Goal: Task Accomplishment & Management: Use online tool/utility

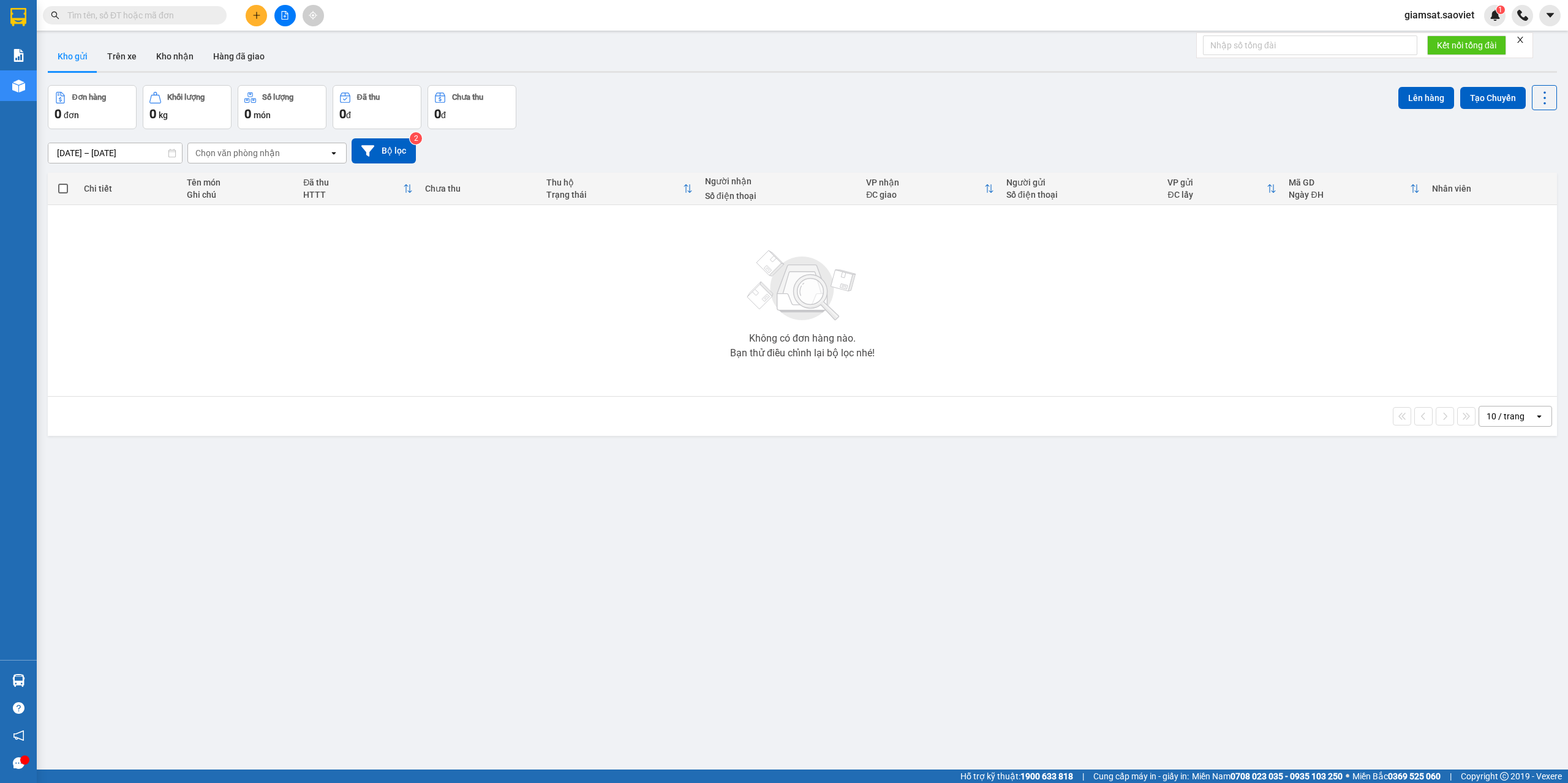
click at [166, 22] on span at bounding box center [134, 16] width 184 height 18
click at [169, 19] on input "text" at bounding box center [140, 15] width 145 height 14
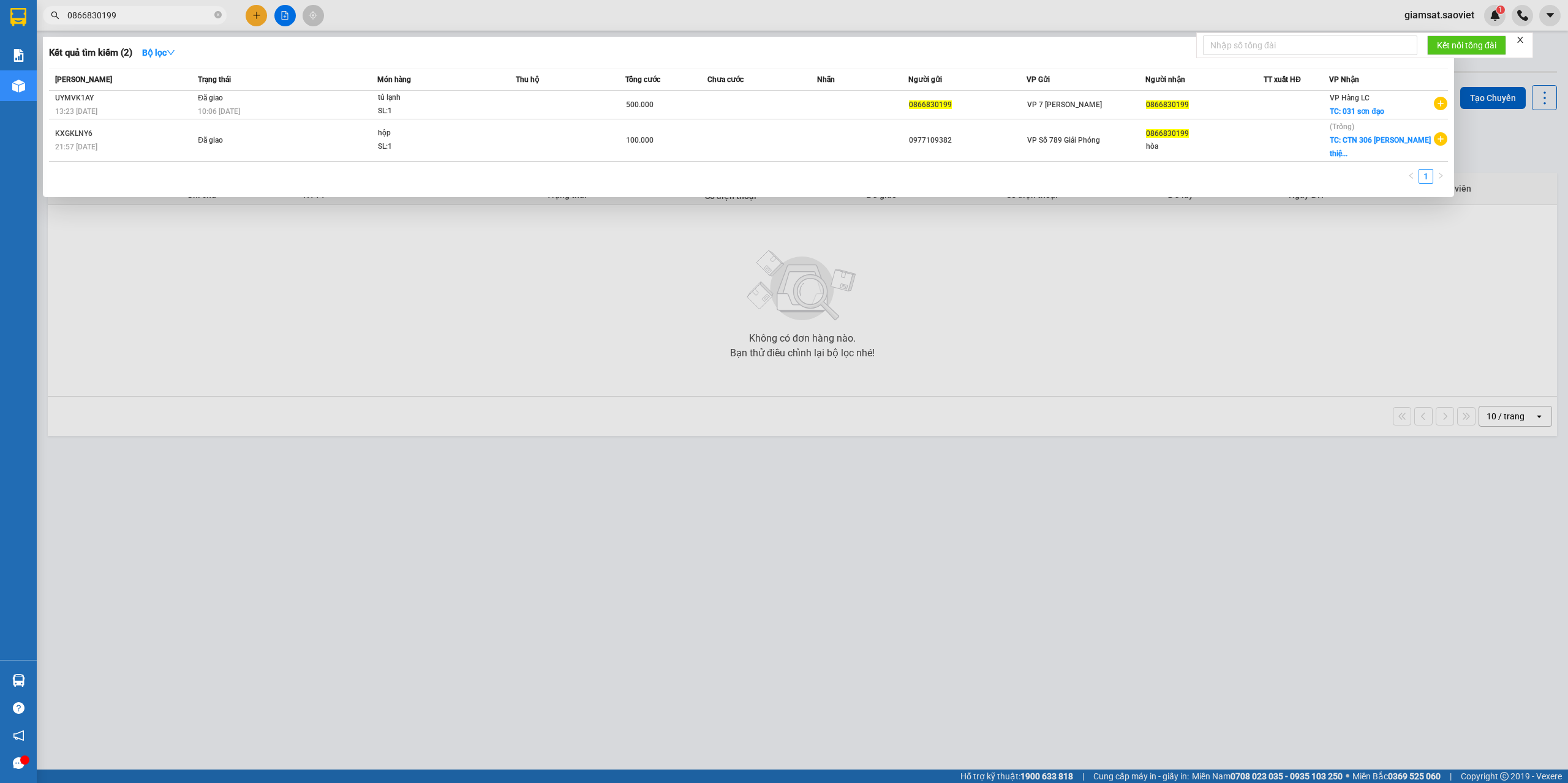
click at [169, 19] on input "0866830199" at bounding box center [140, 15] width 145 height 14
type input "0866830199"
click at [566, 102] on td at bounding box center [571, 104] width 110 height 28
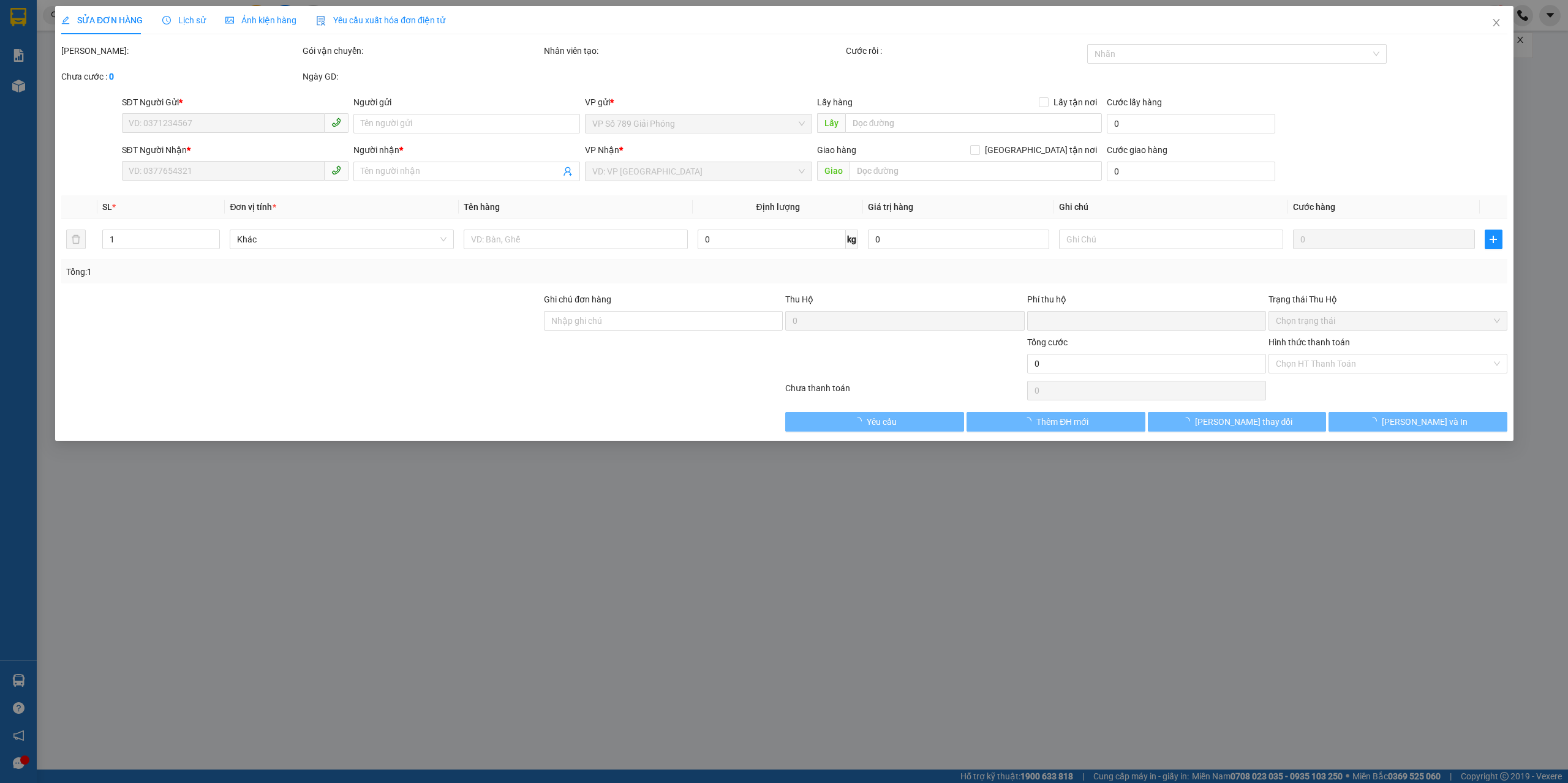
type input "0866830199"
checkbox input "true"
type input "031 [DEMOGRAPHIC_DATA]"
type input "100.000"
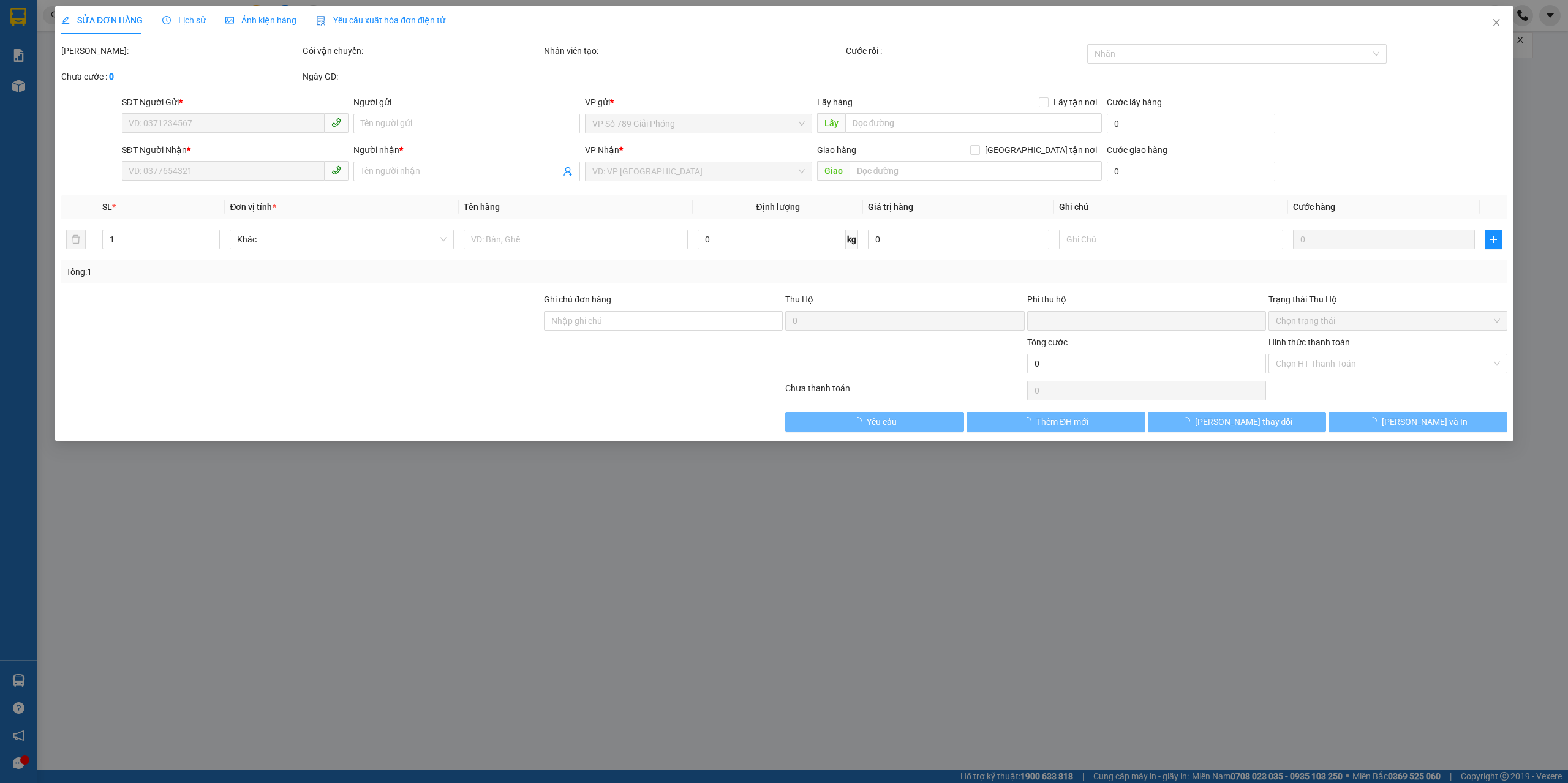
type input "0"
type input "500.000"
